Goal: Transaction & Acquisition: Purchase product/service

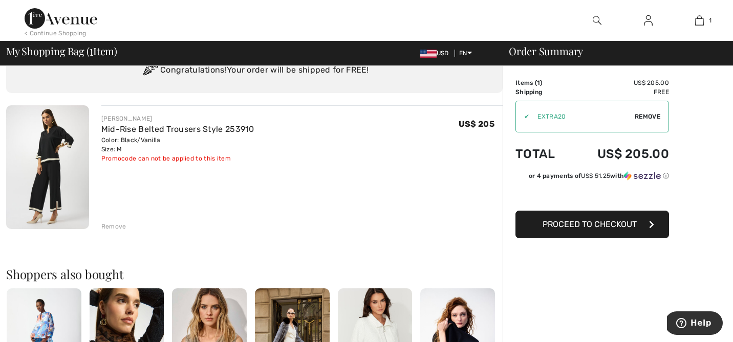
scroll to position [44, 0]
click at [600, 223] on span "Proceed to Checkout" at bounding box center [590, 225] width 94 height 10
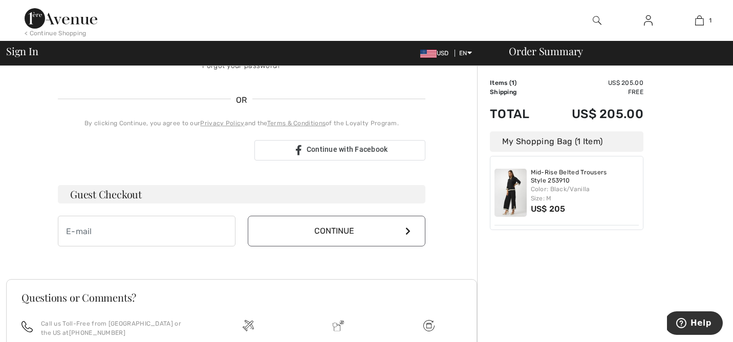
scroll to position [212, 0]
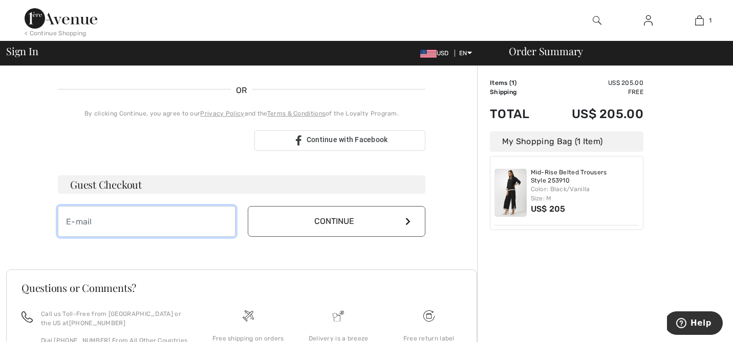
click at [76, 219] on input "email" at bounding box center [147, 221] width 178 height 31
type input "[EMAIL_ADDRESS][DOMAIN_NAME]"
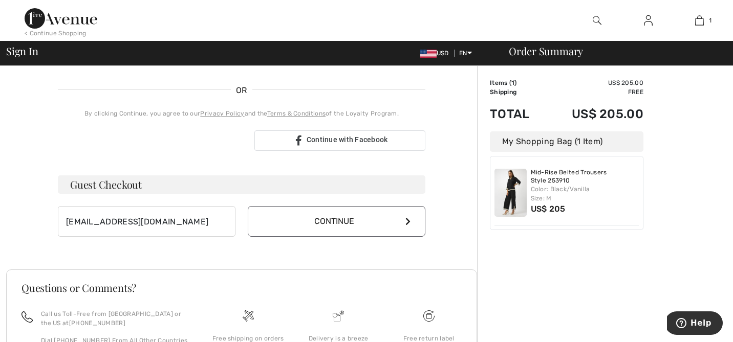
click at [323, 224] on button "Continue" at bounding box center [337, 221] width 178 height 31
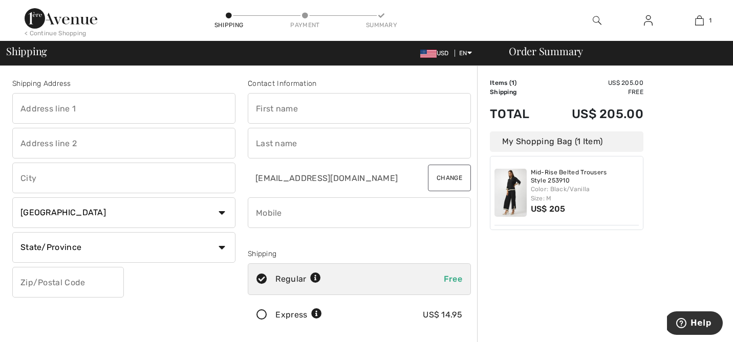
click at [43, 107] on input "text" at bounding box center [123, 108] width 223 height 31
type input "[STREET_ADDRESS]"
type input "Edina"
select select "US"
select select "MN"
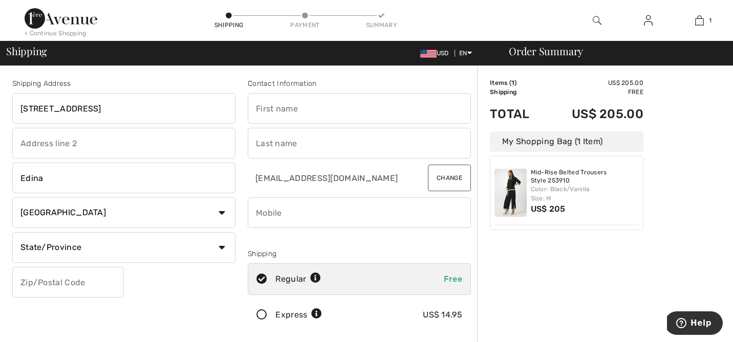
type input "55424"
type input "Elizabeth"
type input "Violante"
type input "9528369384"
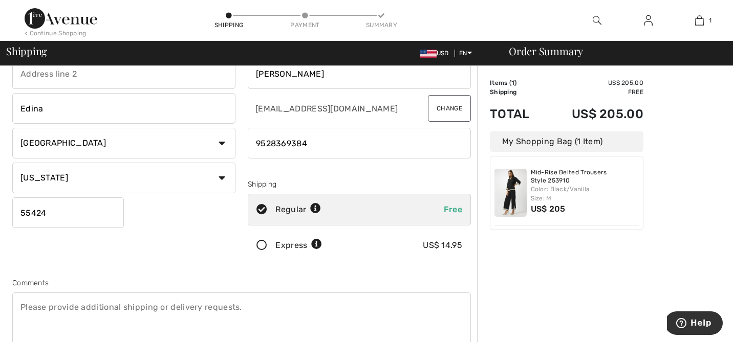
scroll to position [71, 0]
click at [262, 240] on icon at bounding box center [261, 245] width 27 height 11
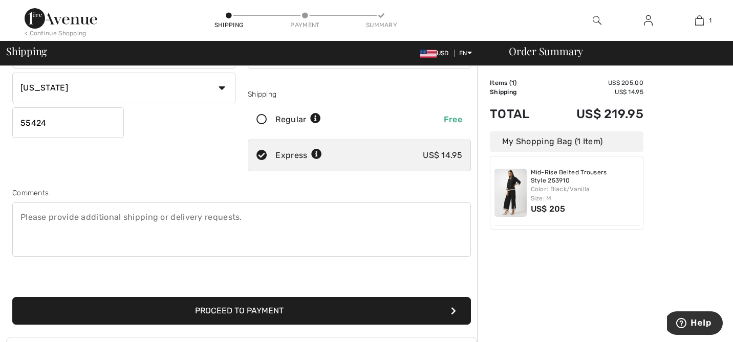
scroll to position [159, 0]
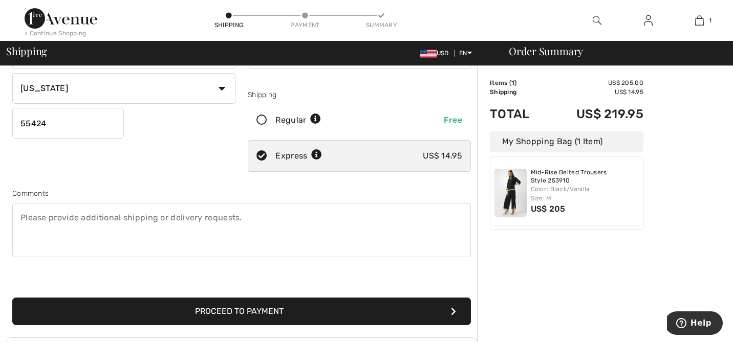
click at [42, 217] on textarea at bounding box center [241, 230] width 459 height 54
type textarea "Hello, I am hoping to receive this item by 9/11 0r 9/12 at the latest. Thank you"
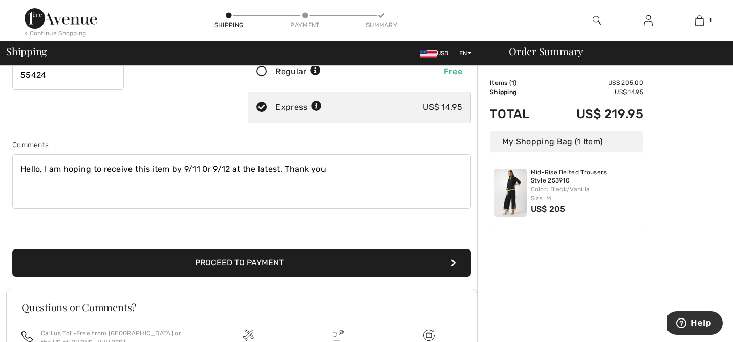
scroll to position [209, 0]
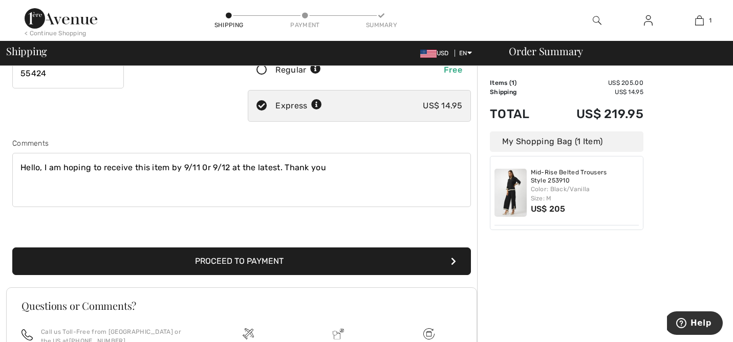
click at [264, 257] on button "Proceed to Payment" at bounding box center [241, 262] width 459 height 28
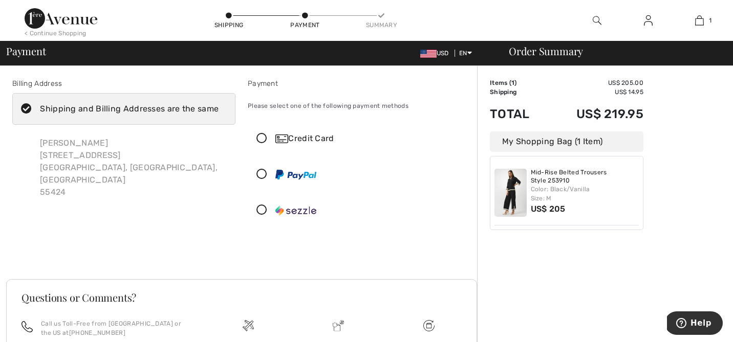
click at [297, 135] on div "Credit Card" at bounding box center [369, 139] width 188 height 12
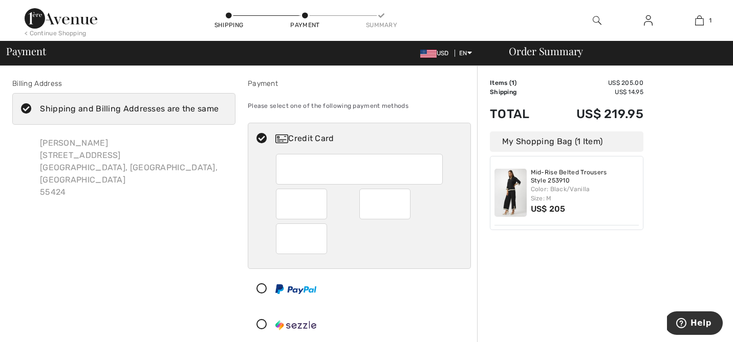
click at [284, 237] on iframe at bounding box center [302, 239] width 36 height 24
click at [354, 249] on div at bounding box center [359, 239] width 167 height 31
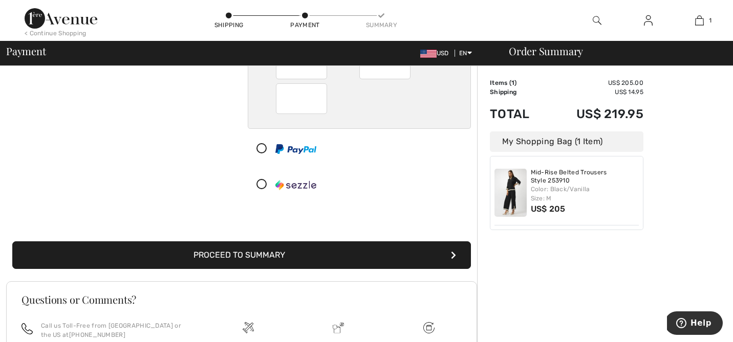
scroll to position [142, 0]
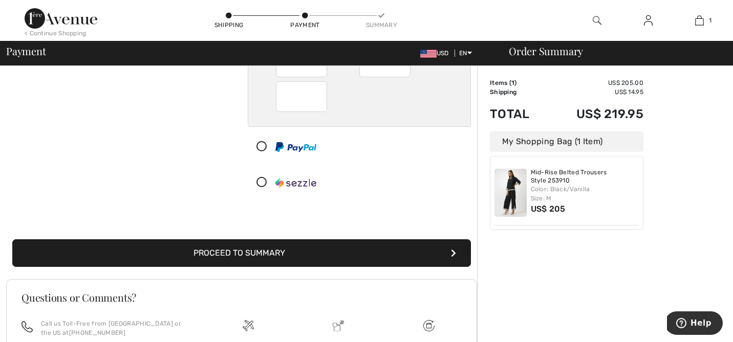
click at [318, 249] on button "Proceed to Summary" at bounding box center [241, 254] width 459 height 28
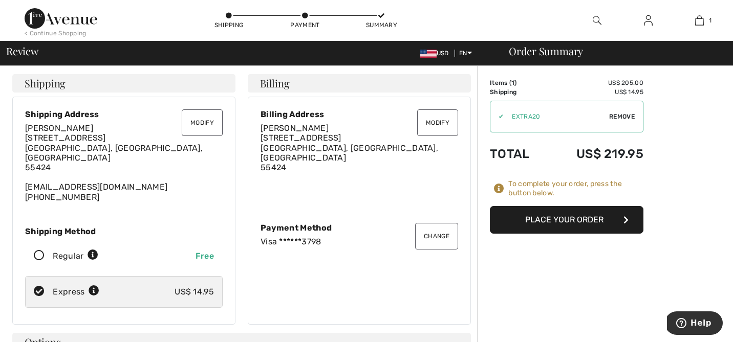
click at [563, 215] on button "Place Your Order" at bounding box center [567, 220] width 154 height 28
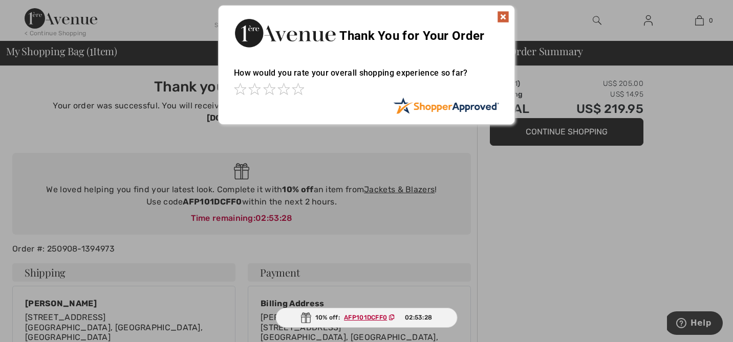
click at [563, 215] on div at bounding box center [366, 171] width 733 height 342
click at [503, 15] on img at bounding box center [503, 17] width 12 height 12
